Goal: Communication & Community: Answer question/provide support

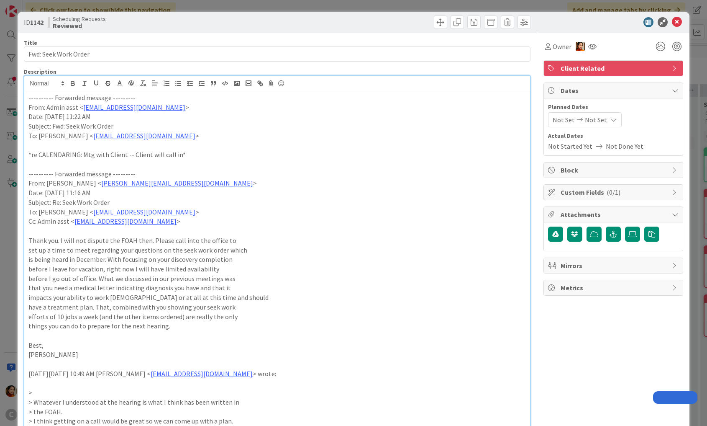
click at [6, 141] on div "ID 1142 Scheduling Requests Reviewed Title 20 / 128 Fwd: Seek Work Order Descri…" at bounding box center [353, 213] width 707 height 426
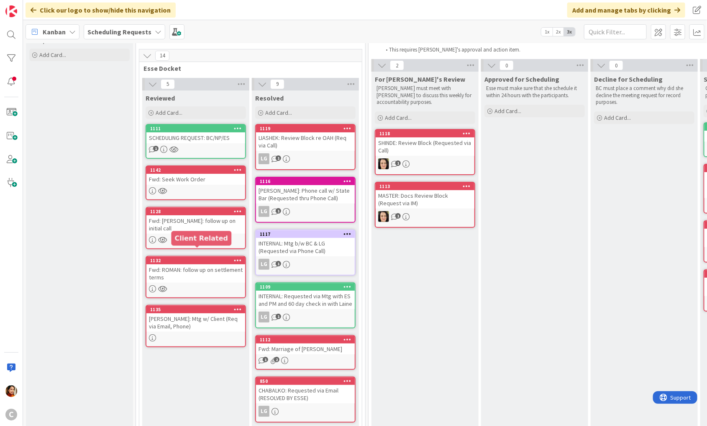
click at [197, 266] on div "Fwd: ROMAN: follow up on settlement terms" at bounding box center [195, 273] width 99 height 18
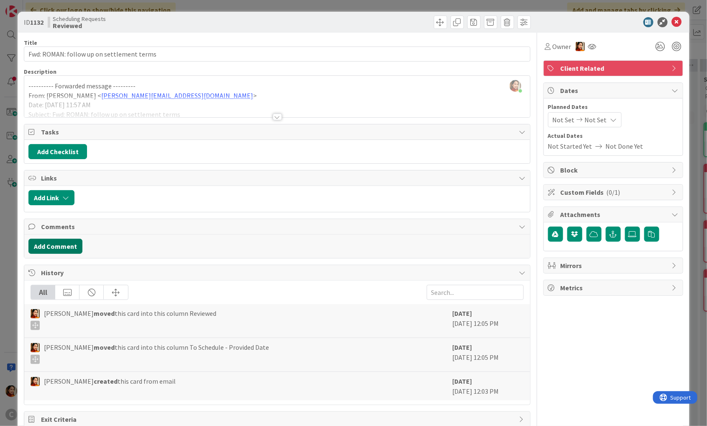
click at [62, 245] on button "Add Comment" at bounding box center [55, 245] width 54 height 15
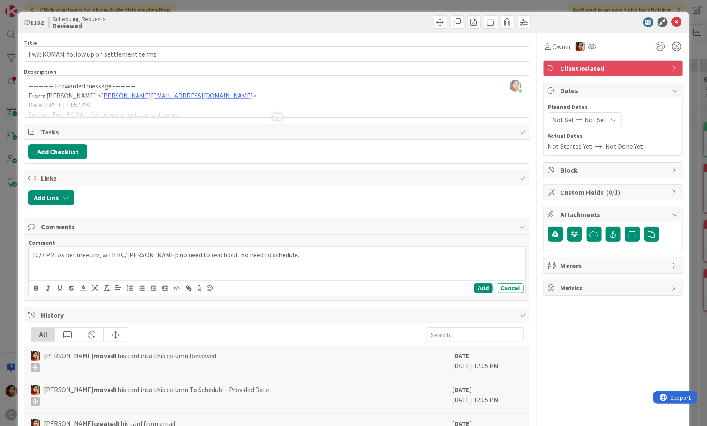
click at [141, 252] on p "10/7 PM: As per meeting with BC/[PERSON_NAME]: no need to reach out. no need to…" at bounding box center [277, 255] width 490 height 10
drag, startPoint x: 141, startPoint y: 252, endPoint x: 153, endPoint y: 251, distance: 11.3
click at [153, 252] on p "10/7 PM: As per meeting with BC/[PERSON_NAME]: no need to reach out. no need to…" at bounding box center [277, 255] width 490 height 10
click at [153, 251] on p "10/7 PM: As per meeting with BC/PS - no need to reach out. no need to schedule." at bounding box center [277, 255] width 490 height 10
click at [272, 255] on p "10/7 PM: As per meeting with BC/PS - no need to reach out. no need to schedule." at bounding box center [277, 255] width 490 height 10
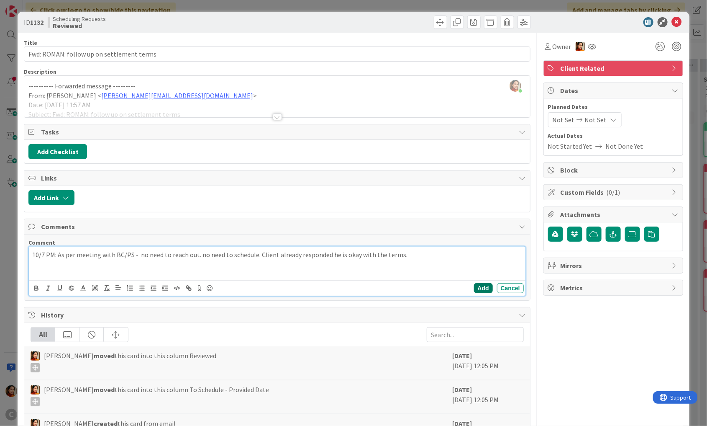
click at [490, 285] on button "Add" at bounding box center [483, 288] width 19 height 10
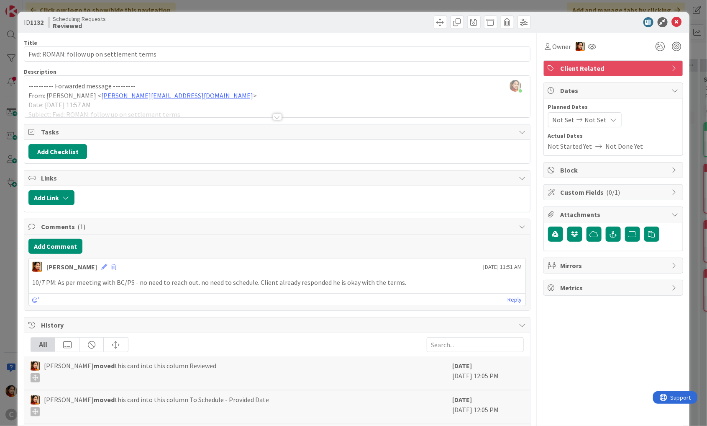
click at [8, 244] on div "ID 1132 Scheduling Requests Reviewed Title 41 / 128 Fwd: ROMAN: follow up on se…" at bounding box center [353, 213] width 707 height 426
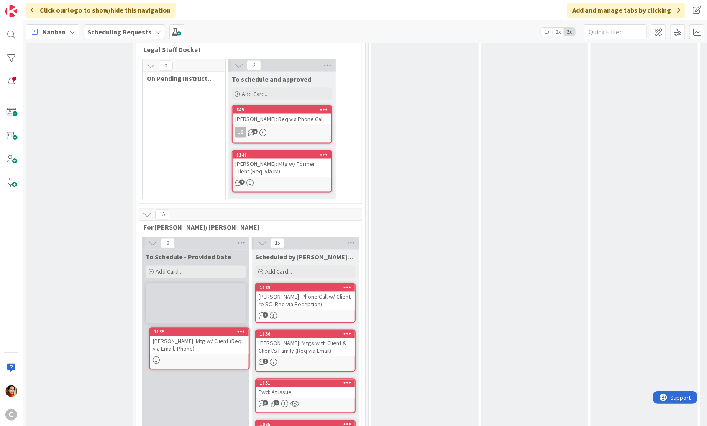
scroll to position [606, 0]
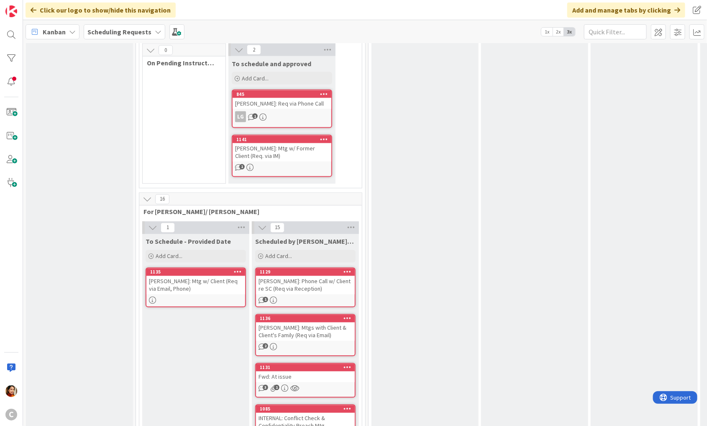
drag, startPoint x: 114, startPoint y: 270, endPoint x: 141, endPoint y: 13, distance: 258.8
click at [195, 276] on div "[PERSON_NAME]: Mtg w/ Client (Req via Email, Phone)" at bounding box center [195, 285] width 99 height 18
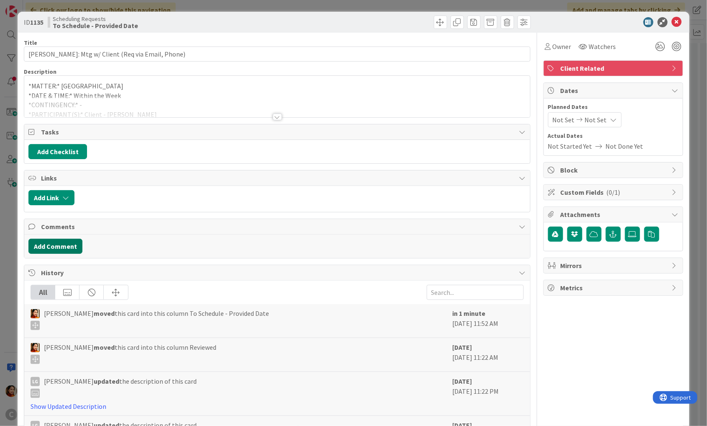
click at [53, 241] on button "Add Comment" at bounding box center [55, 245] width 54 height 15
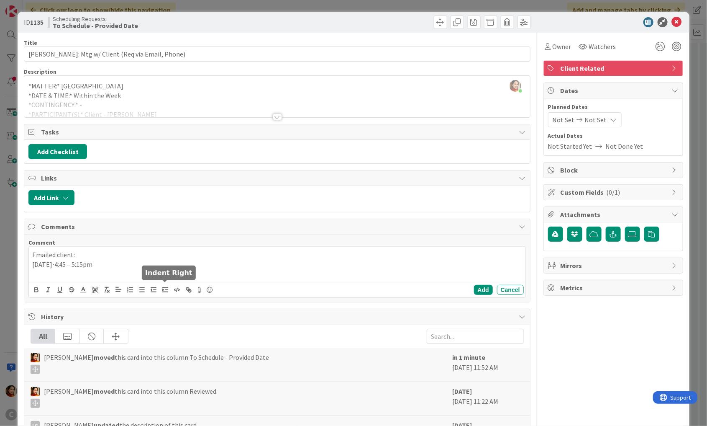
click at [169, 286] on button "button" at bounding box center [165, 290] width 12 height 10
click at [97, 263] on p "[DATE]⋅4:45 – 5:15pm" at bounding box center [277, 264] width 490 height 10
drag, startPoint x: 97, startPoint y: 263, endPoint x: 138, endPoint y: 263, distance: 41.4
click at [138, 263] on p "[DATE]⋅4:45 – 5:15pm" at bounding box center [277, 264] width 490 height 10
click at [164, 290] on line "button" at bounding box center [165, 290] width 5 height 0
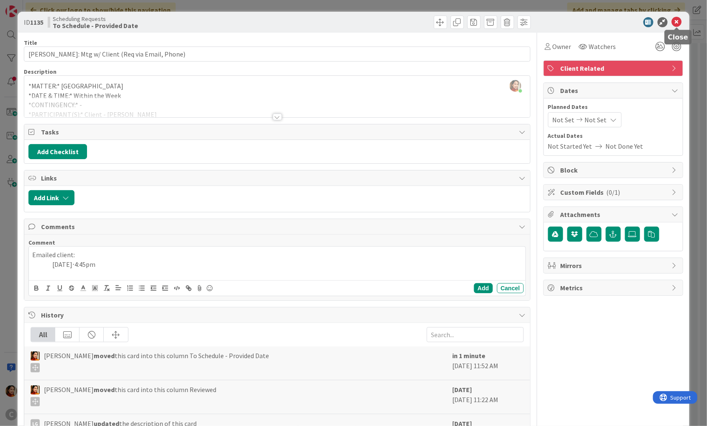
click at [675, 26] on icon at bounding box center [677, 22] width 10 height 10
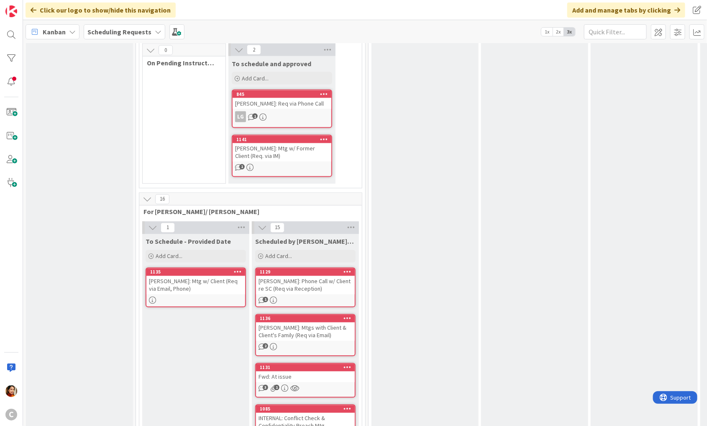
click at [300, 322] on div "[PERSON_NAME]: Mtgs with Client & Client's Family (Req via Email)" at bounding box center [305, 331] width 99 height 18
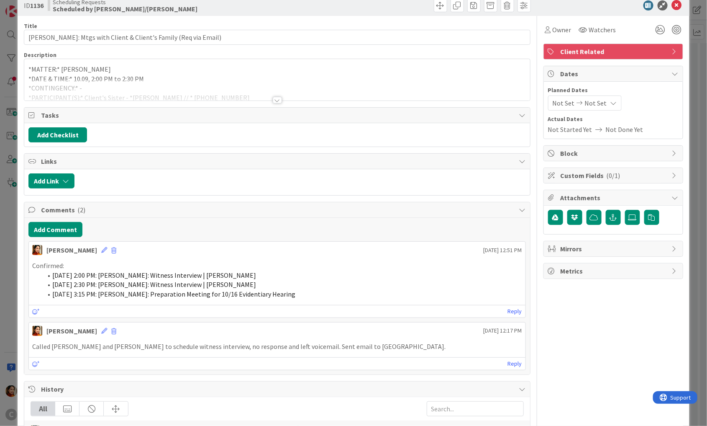
scroll to position [24, 0]
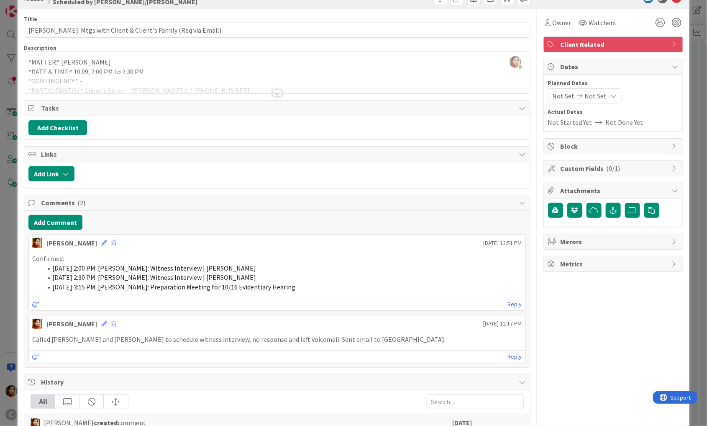
click at [2, 239] on div "ID 1136 Scheduling Requests Scheduled by [PERSON_NAME]/[PERSON_NAME] Title 65 /…" at bounding box center [353, 213] width 707 height 426
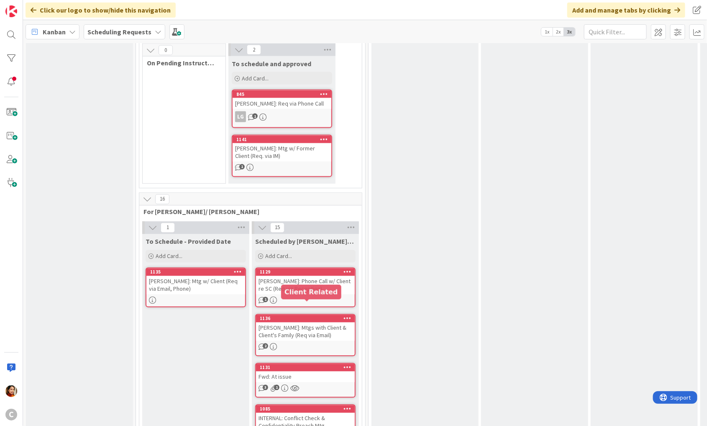
click at [320, 297] on div "1" at bounding box center [305, 300] width 99 height 7
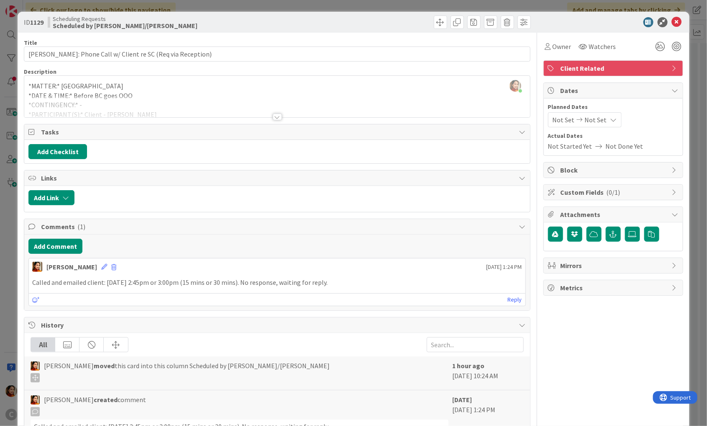
click at [6, 284] on div "ID 1129 Scheduling Requests Scheduled by [PERSON_NAME]/[PERSON_NAME] Title 53 /…" at bounding box center [353, 213] width 707 height 426
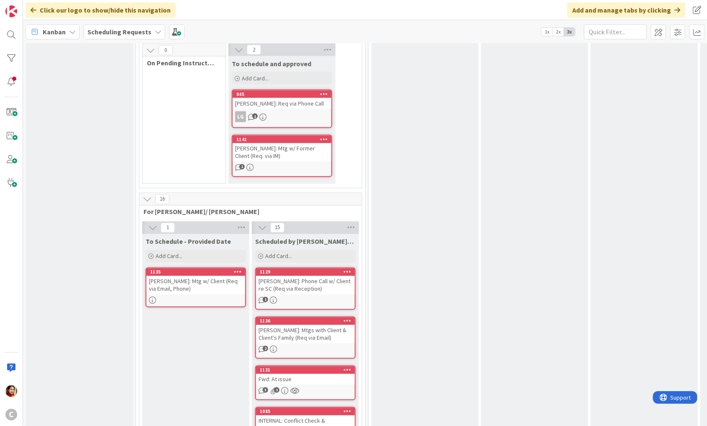
click at [212, 297] on div at bounding box center [195, 300] width 99 height 7
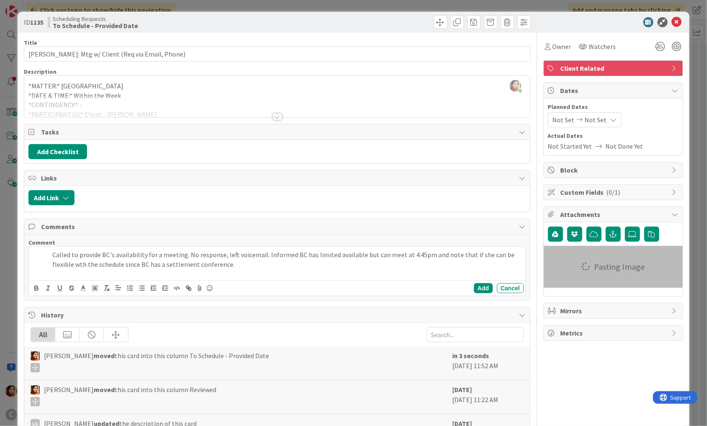
click at [50, 253] on p "Called to provide BC's availability for a meeting. No response, left voicemail.…" at bounding box center [277, 259] width 490 height 19
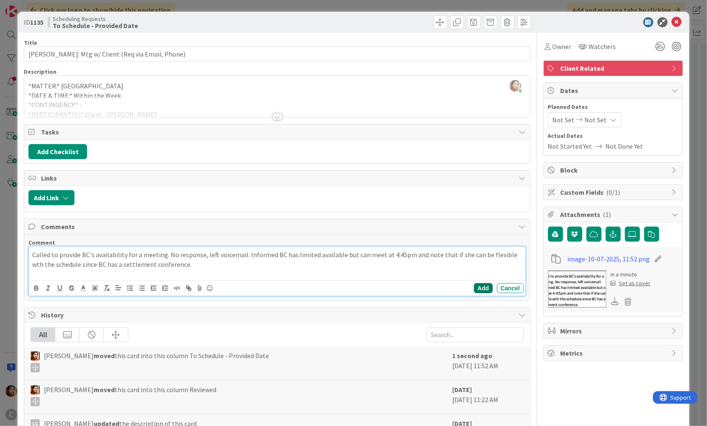
click at [484, 283] on button "Add" at bounding box center [483, 288] width 19 height 10
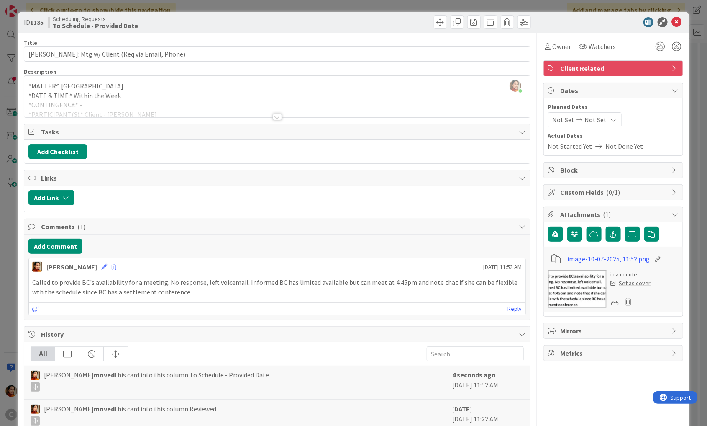
click at [98, 267] on div "[PERSON_NAME] [DATE] 11:53 AM" at bounding box center [277, 264] width 497 height 13
click at [101, 264] on icon at bounding box center [104, 267] width 6 height 6
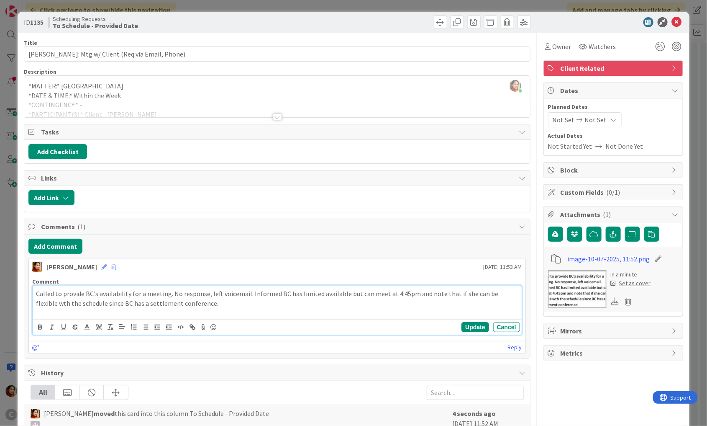
click at [387, 292] on p "Called to provide BC's availability for a meeting. No response, left voicemail.…" at bounding box center [277, 298] width 482 height 19
click at [481, 323] on button "Update" at bounding box center [475, 327] width 27 height 10
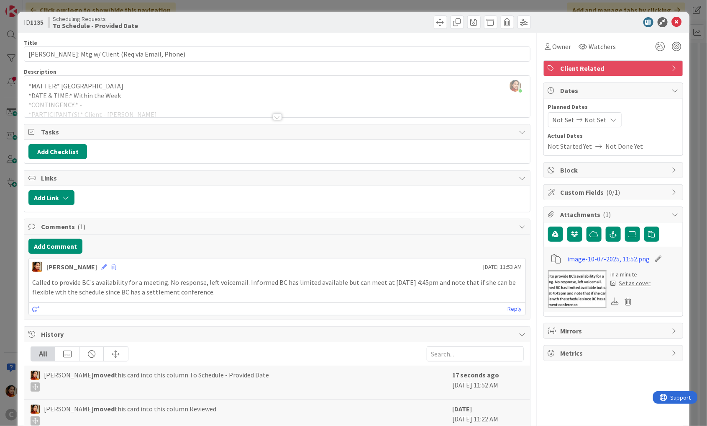
click at [9, 185] on div "ID 1135 Scheduling Requests To Schedule - Provided Date Title 46 / 128 [PERSON_…" at bounding box center [353, 213] width 707 height 426
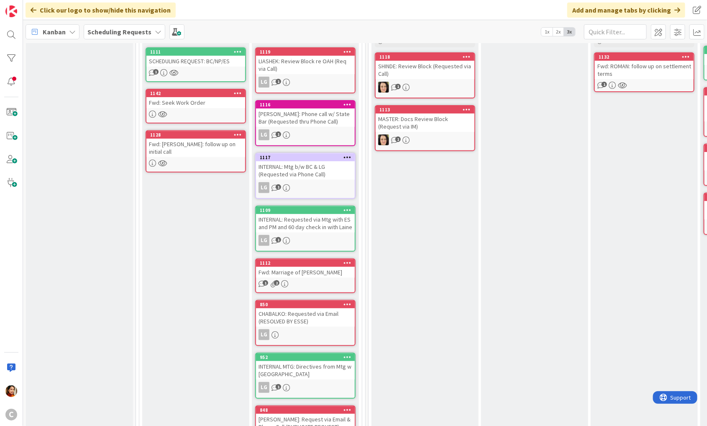
scroll to position [94, 0]
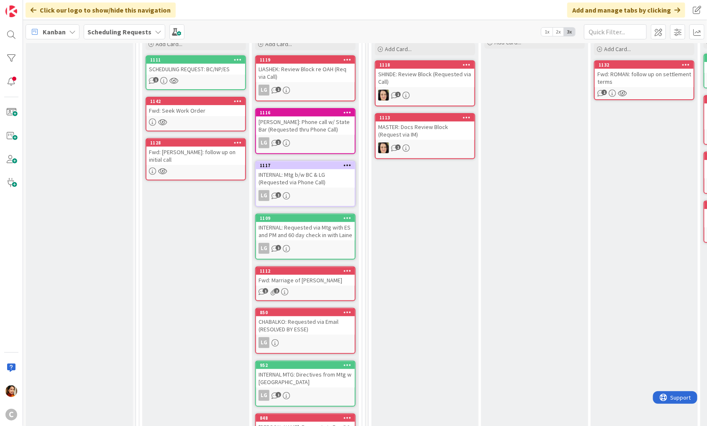
click at [193, 118] on div at bounding box center [195, 121] width 99 height 7
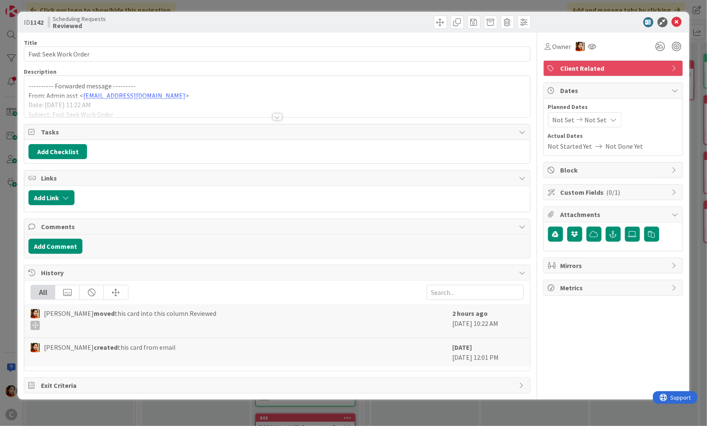
click at [9, 200] on div "ID 1142 Scheduling Requests Reviewed Title 20 / 128 Fwd: Seek Work Order Descri…" at bounding box center [353, 213] width 707 height 426
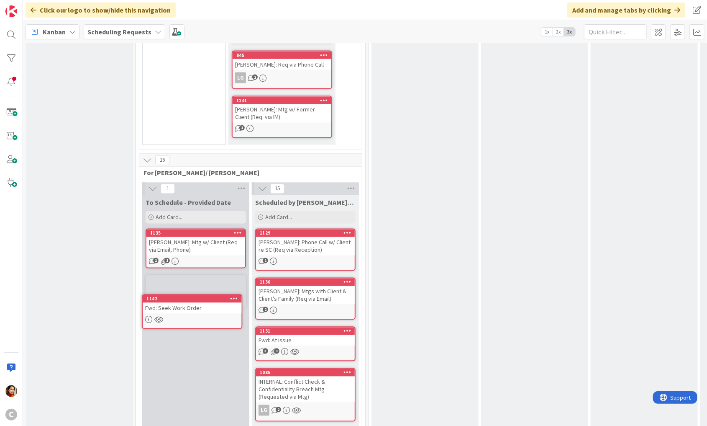
scroll to position [646, 0]
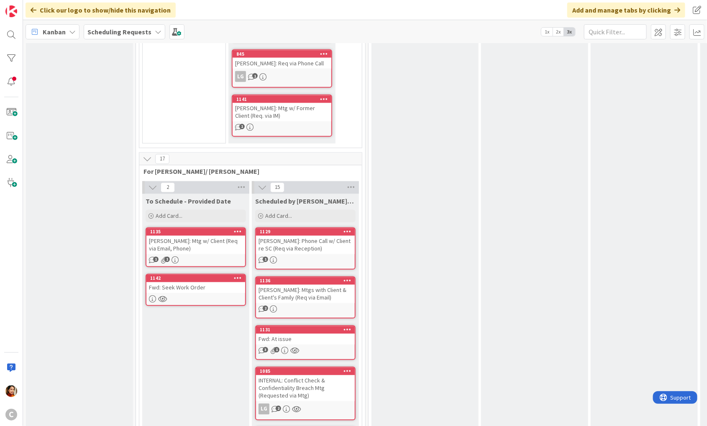
click at [187, 282] on div "Fwd: Seek Work Order" at bounding box center [195, 287] width 99 height 11
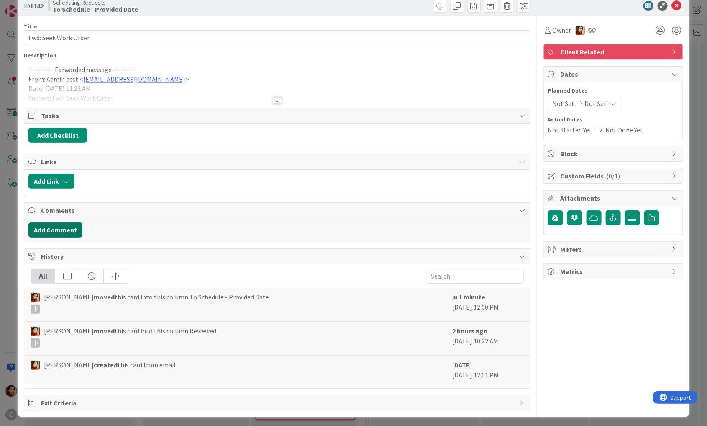
click at [65, 229] on button "Add Comment" at bounding box center [55, 229] width 54 height 15
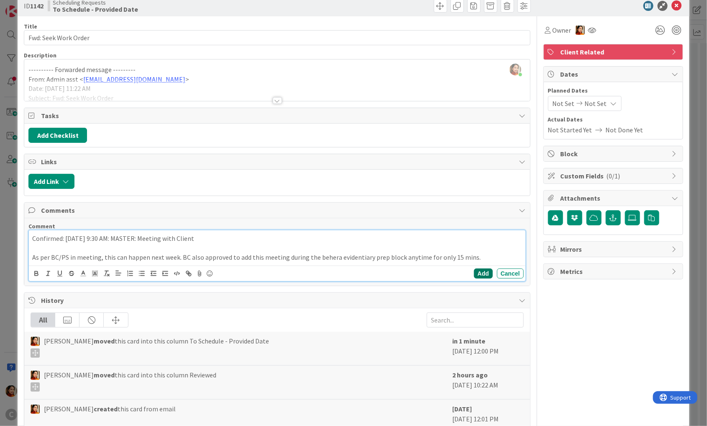
click at [485, 269] on button "Add" at bounding box center [483, 273] width 19 height 10
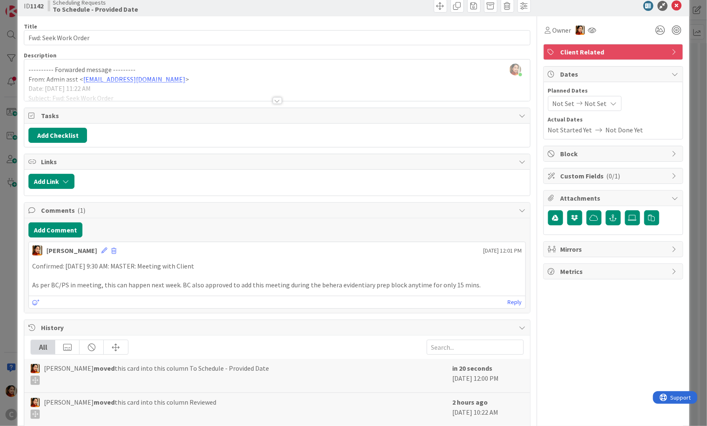
scroll to position [67, 0]
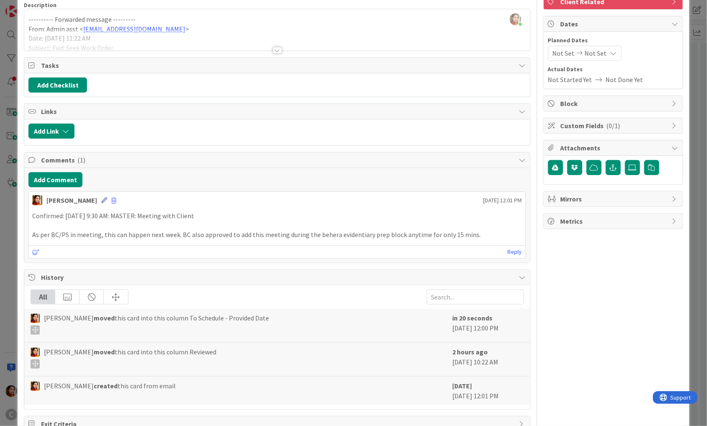
click at [101, 198] on icon at bounding box center [104, 200] width 6 height 6
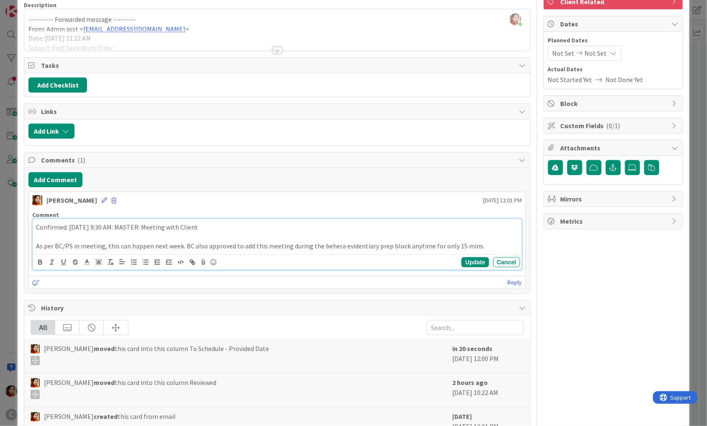
click at [94, 241] on p "As per BC/PS in meeting, this can happen next week. BC also approved to add thi…" at bounding box center [277, 246] width 482 height 10
click at [474, 257] on button "Update" at bounding box center [475, 262] width 27 height 10
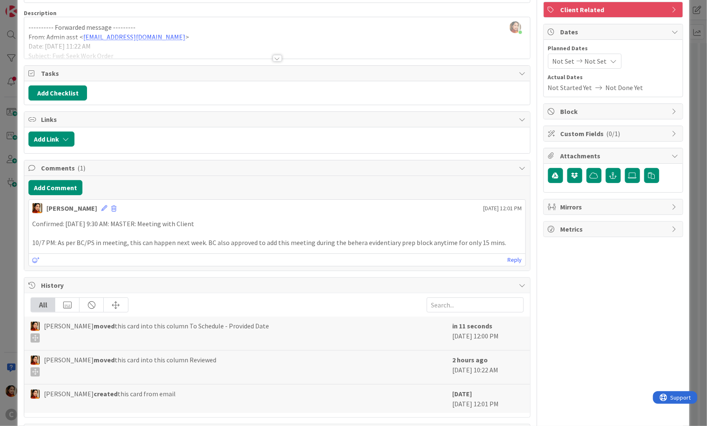
click at [36, 241] on p "10/7 PM: As per BC/PS in meeting, this can happen next week. BC also approved t…" at bounding box center [277, 243] width 490 height 10
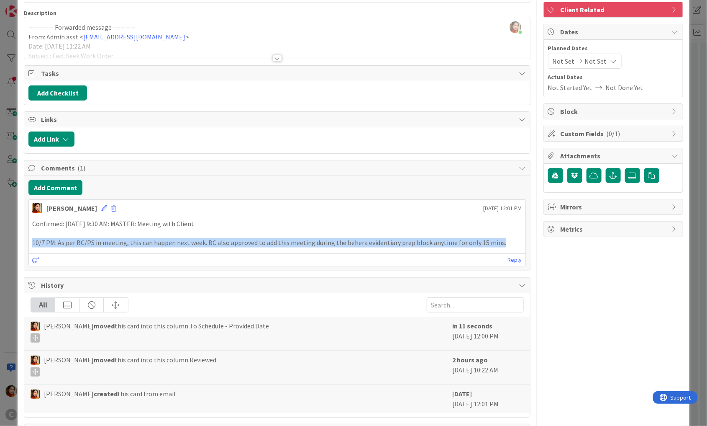
drag, startPoint x: 36, startPoint y: 241, endPoint x: 515, endPoint y: 238, distance: 478.7
click at [515, 238] on p "10/7 PM: As per BC/PS in meeting, this can happen next week. BC also approved t…" at bounding box center [277, 243] width 490 height 10
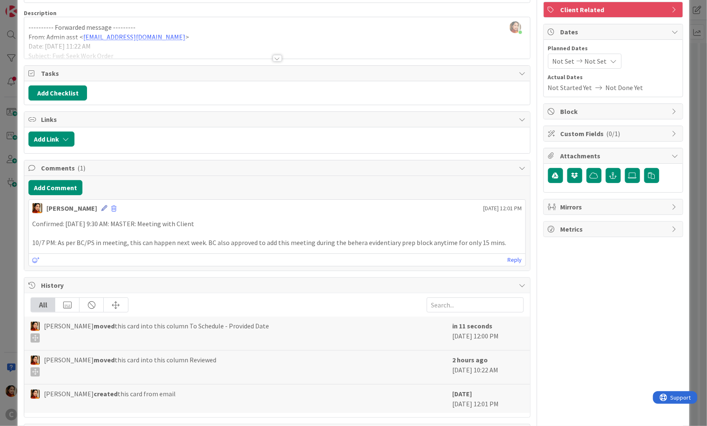
click at [101, 207] on icon at bounding box center [104, 208] width 6 height 6
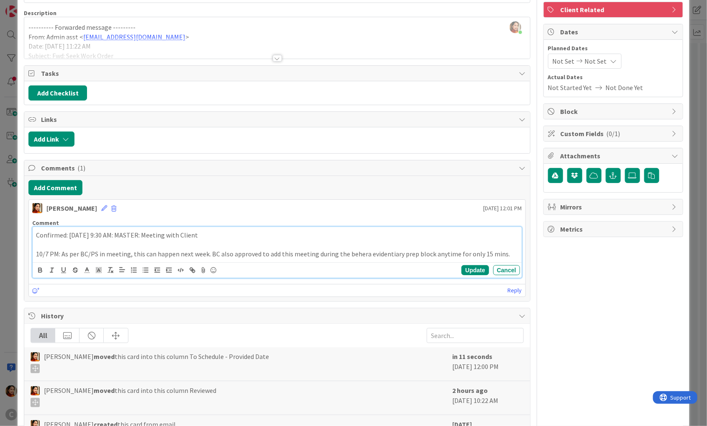
click at [39, 249] on p "10/7 PM: As per BC/PS in meeting, this can happen next week. BC also approved t…" at bounding box center [277, 254] width 482 height 10
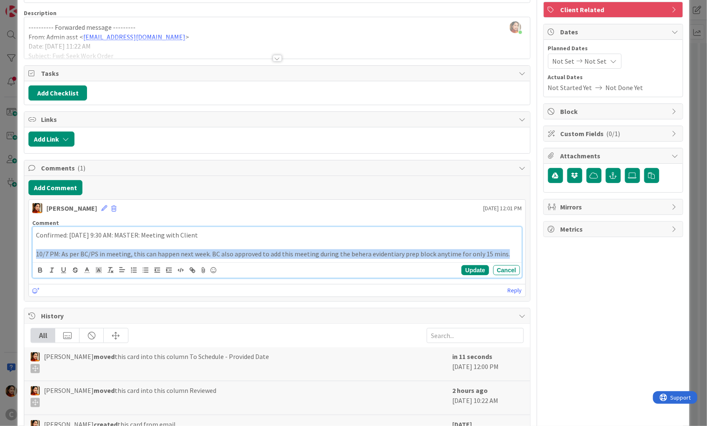
drag, startPoint x: 39, startPoint y: 249, endPoint x: 629, endPoint y: 257, distance: 590.0
click at [629, 257] on div "Title 20 / 128 Fwd: Seek Work Order Description [PERSON_NAME] just joined -----…" at bounding box center [353, 222] width 659 height 496
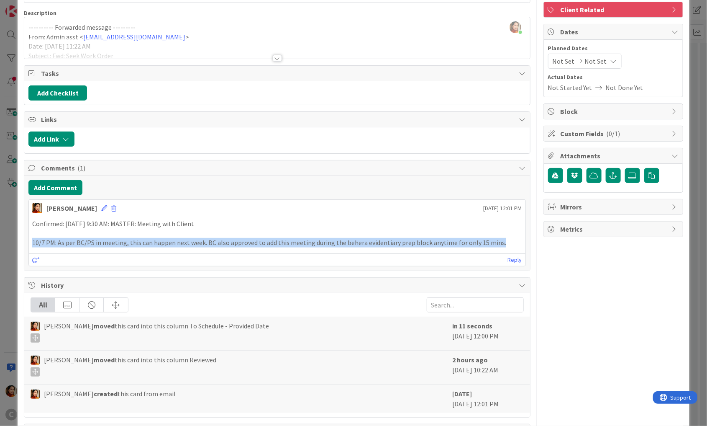
copy p "10/7 PM: As per BC/PS in meeting, this can happen next week. BC also approved t…"
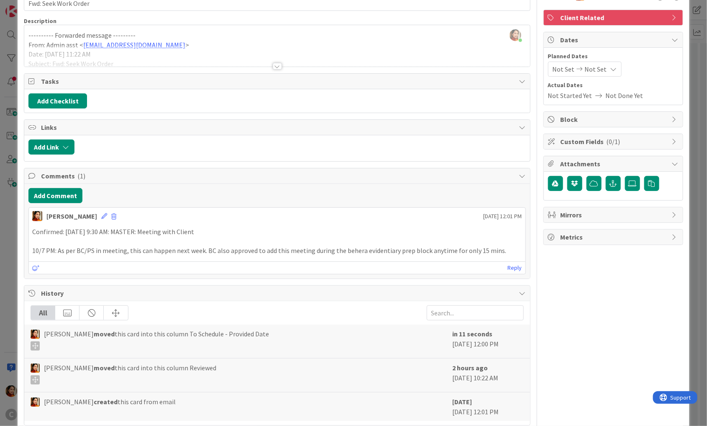
click at [5, 189] on div "ID 1142 Scheduling Requests To Schedule - Provided Date Title 20 / 128 Fwd: See…" at bounding box center [353, 213] width 707 height 426
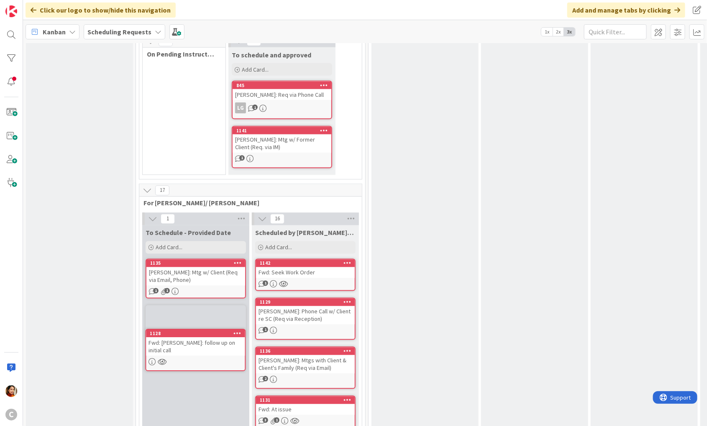
scroll to position [616, 0]
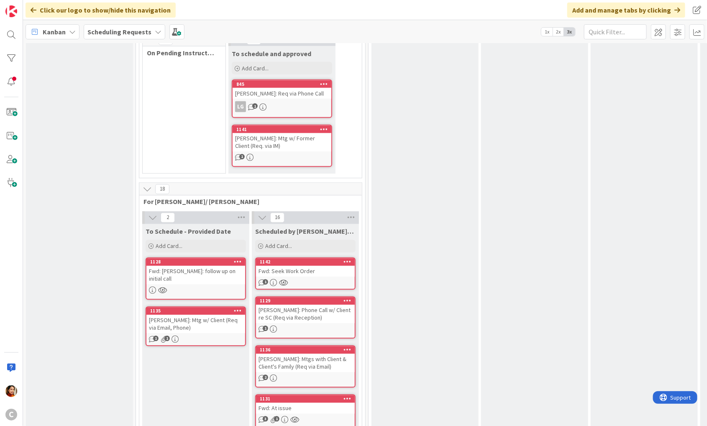
drag, startPoint x: 181, startPoint y: 196, endPoint x: 154, endPoint y: 0, distance: 198.2
